Goal: Transaction & Acquisition: Purchase product/service

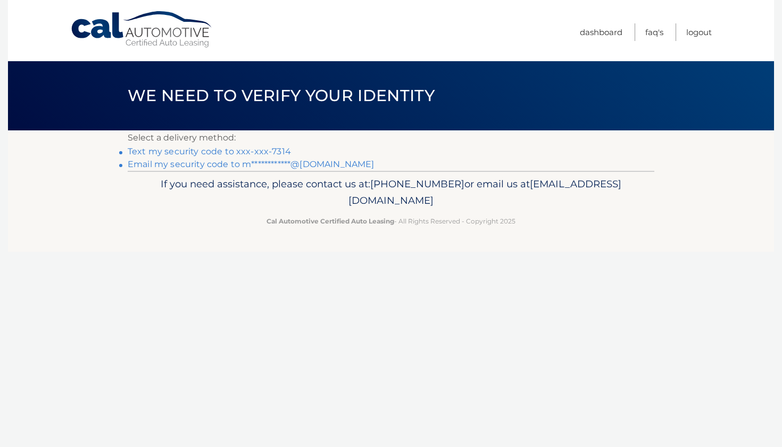
click at [251, 150] on link "Text my security code to xxx-xxx-7314" at bounding box center [209, 151] width 163 height 10
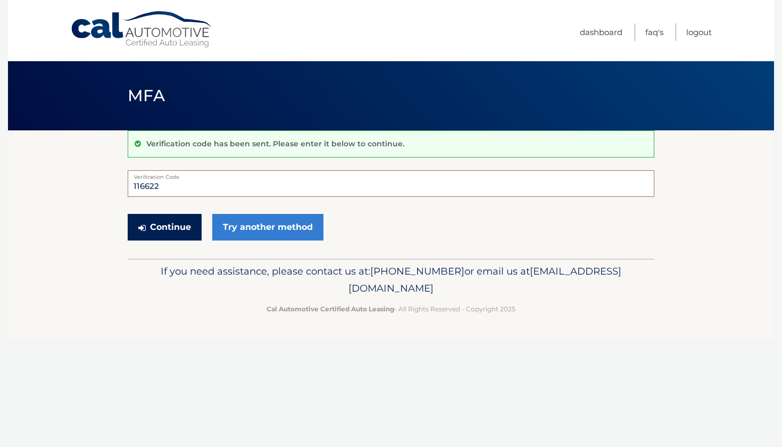
type input "116622"
click at [181, 228] on button "Continue" at bounding box center [165, 227] width 74 height 27
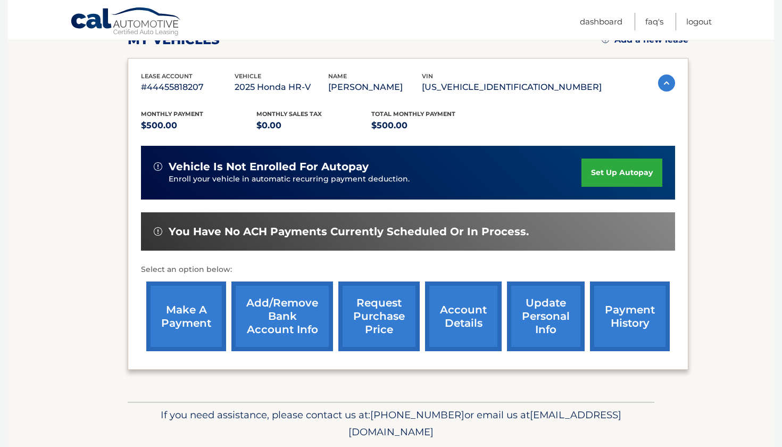
scroll to position [166, 0]
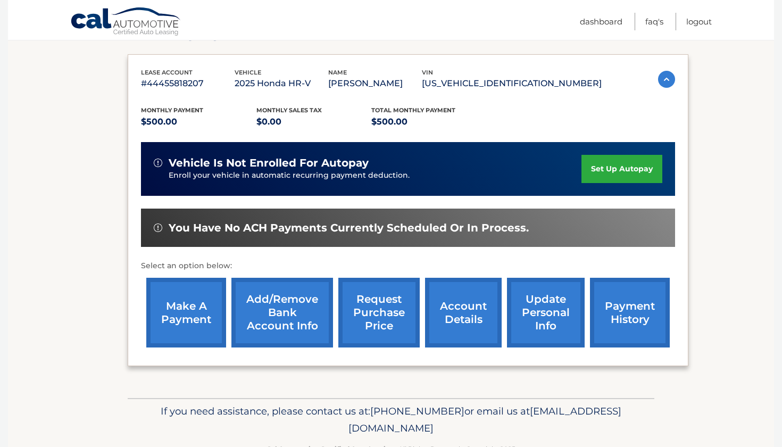
click at [181, 336] on link "make a payment" at bounding box center [186, 313] width 80 height 70
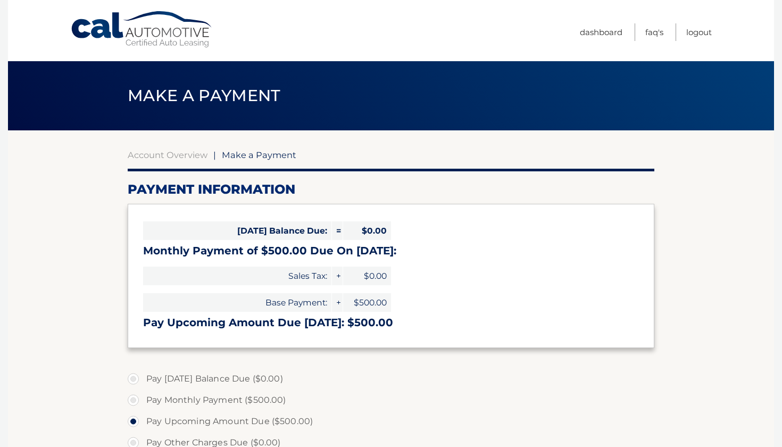
select select "NjQ5MTlkOTctMTIyYS00NjAyLTg2NGQtYjgxNWRiM2UxYzg1"
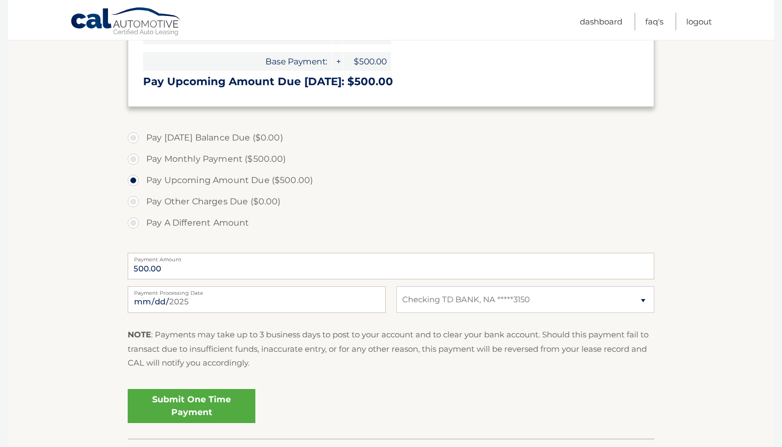
scroll to position [242, 0]
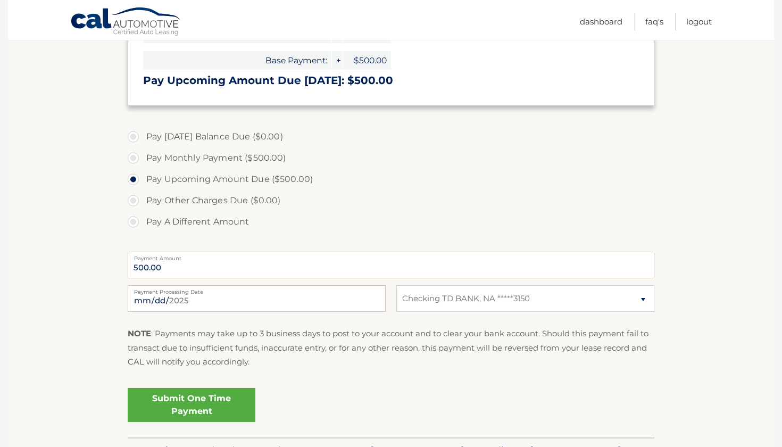
click at [189, 401] on link "Submit One Time Payment" at bounding box center [192, 405] width 128 height 34
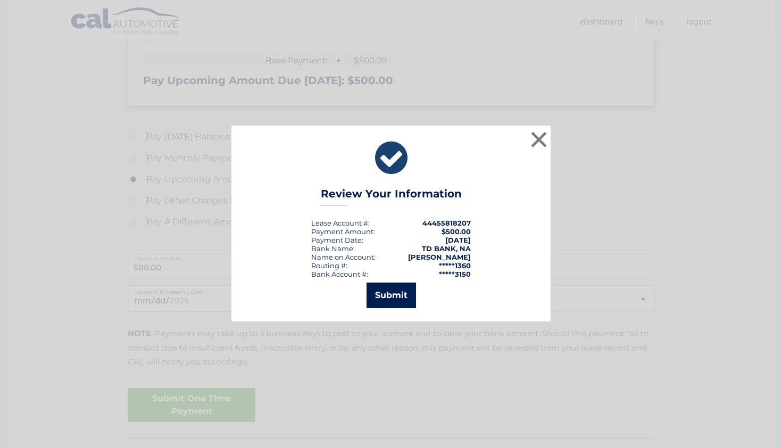
click at [384, 296] on button "Submit" at bounding box center [390, 295] width 49 height 26
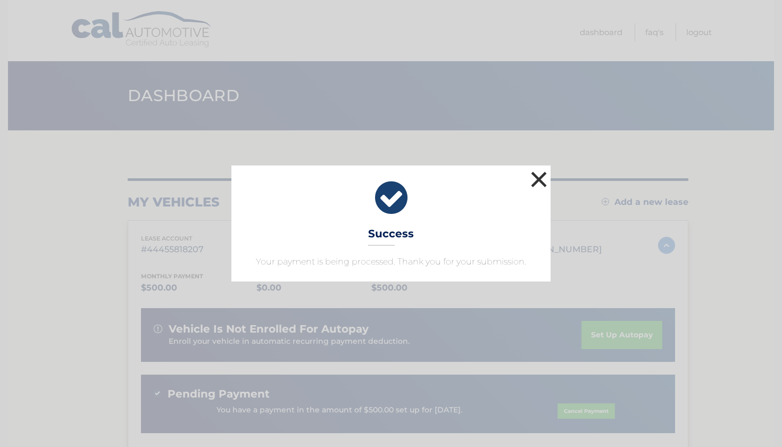
click at [539, 183] on button "×" at bounding box center [538, 179] width 21 height 21
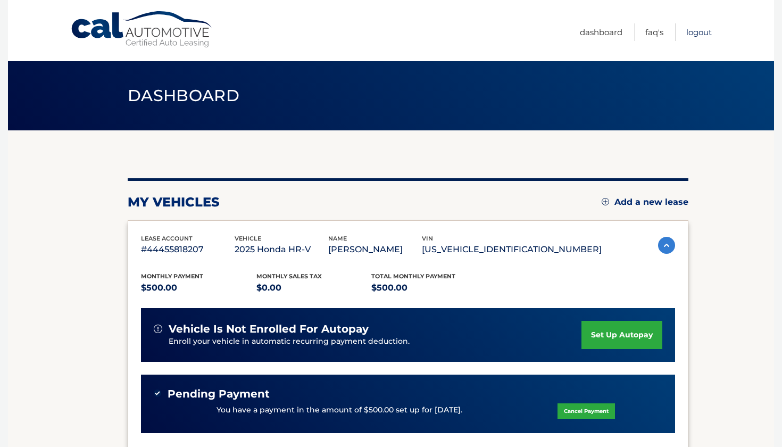
click at [701, 32] on link "Logout" at bounding box center [699, 32] width 26 height 18
